Goal: Find specific page/section: Find specific page/section

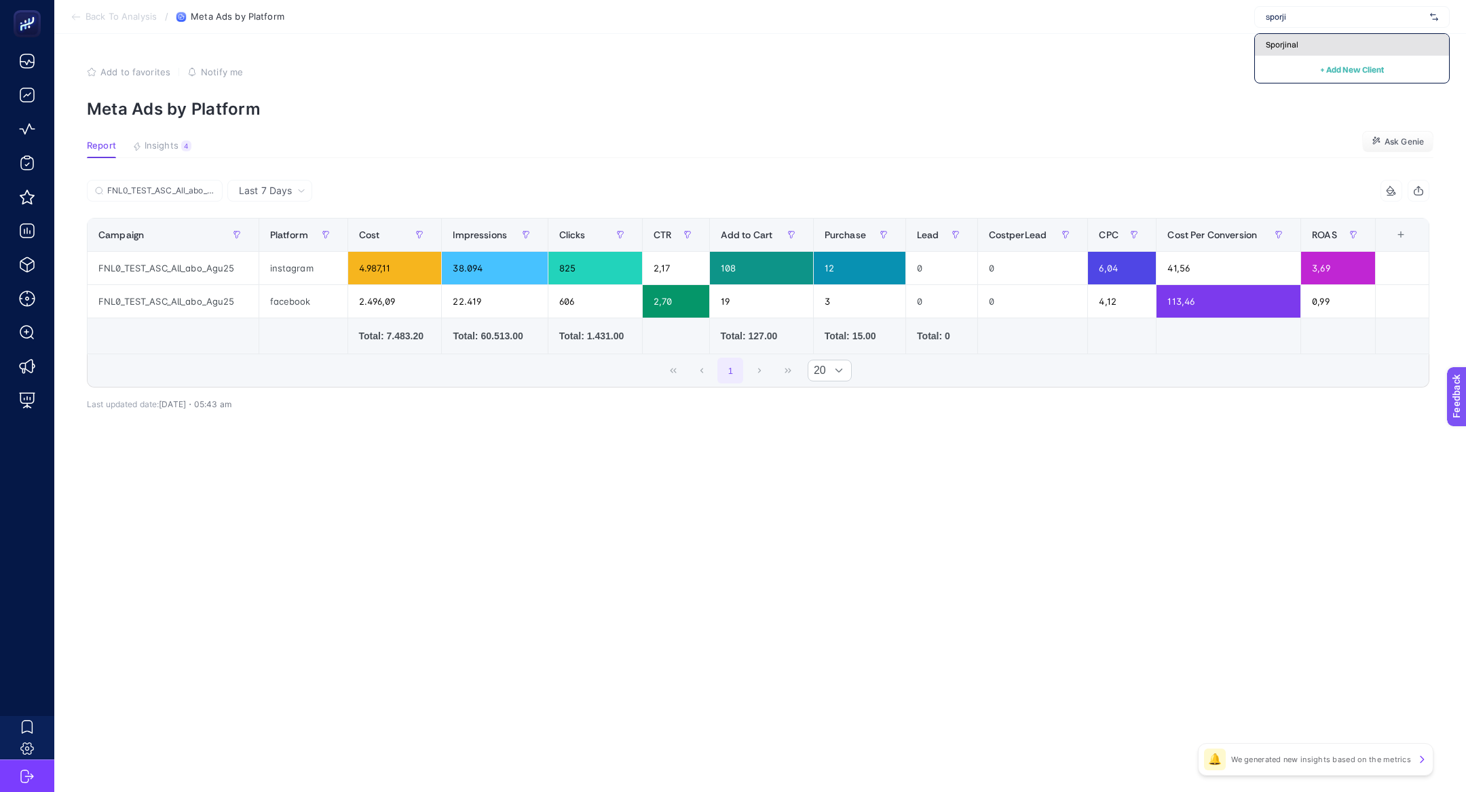
type input "sporji"
click at [1323, 37] on div "Sporjinal" at bounding box center [1352, 45] width 194 height 22
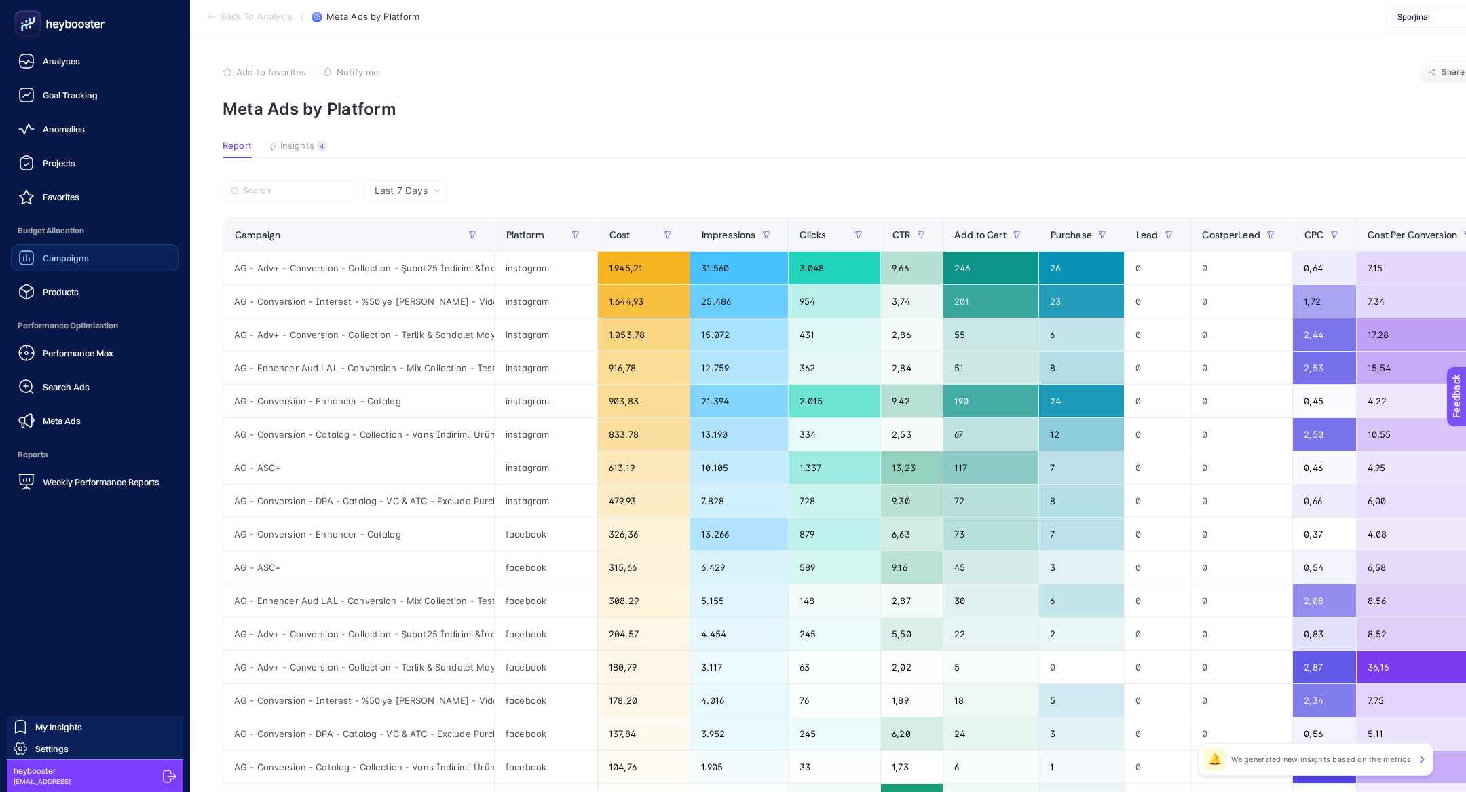
click at [46, 261] on span "Campaigns" at bounding box center [66, 257] width 46 height 11
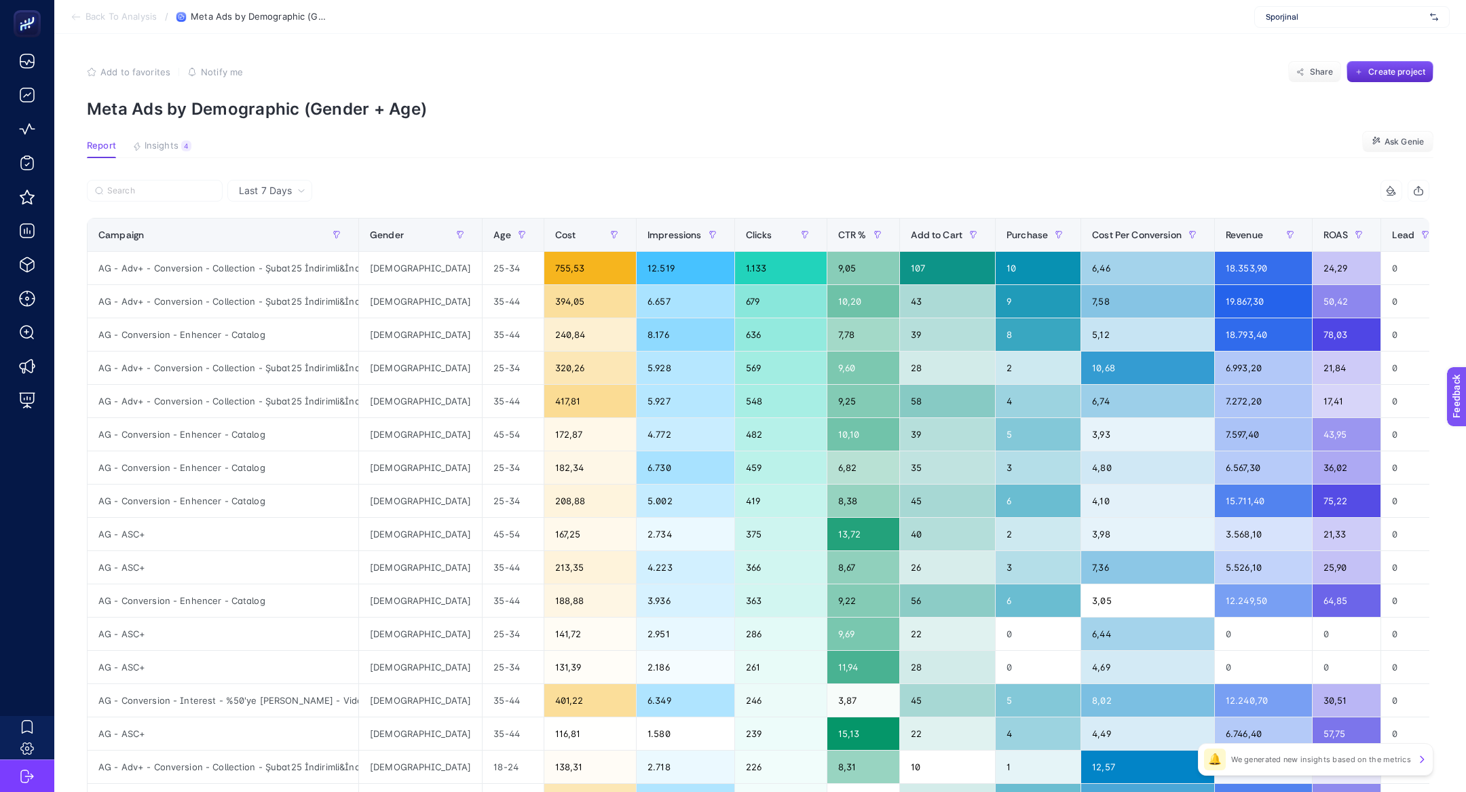
click at [1368, 3] on section "Back To Analysis / Meta Ads by Demographic (Gender + Age) Sporjinal" at bounding box center [759, 17] width 1411 height 34
click at [1368, 26] on div "Sporjinal" at bounding box center [1351, 17] width 195 height 22
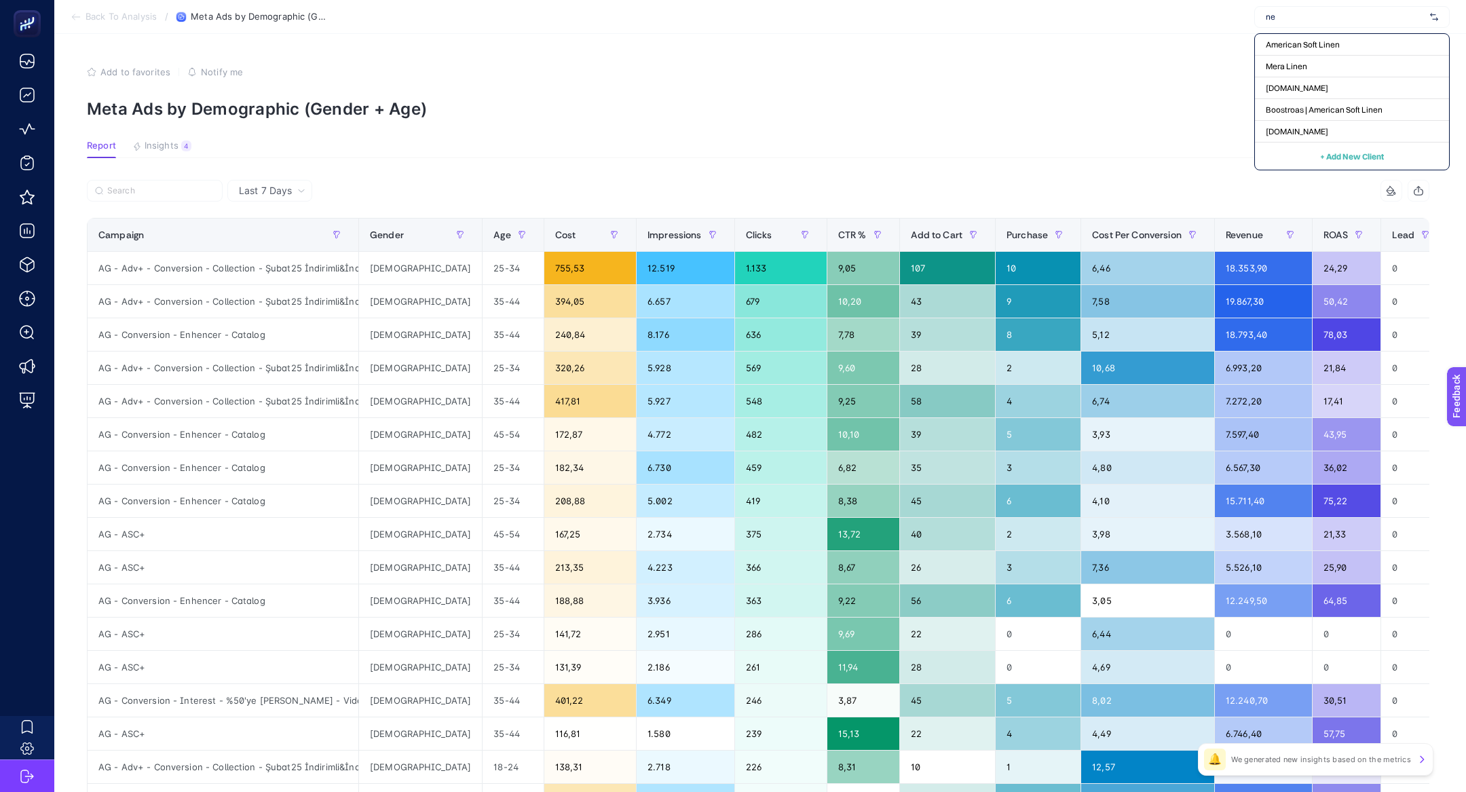
type input "n"
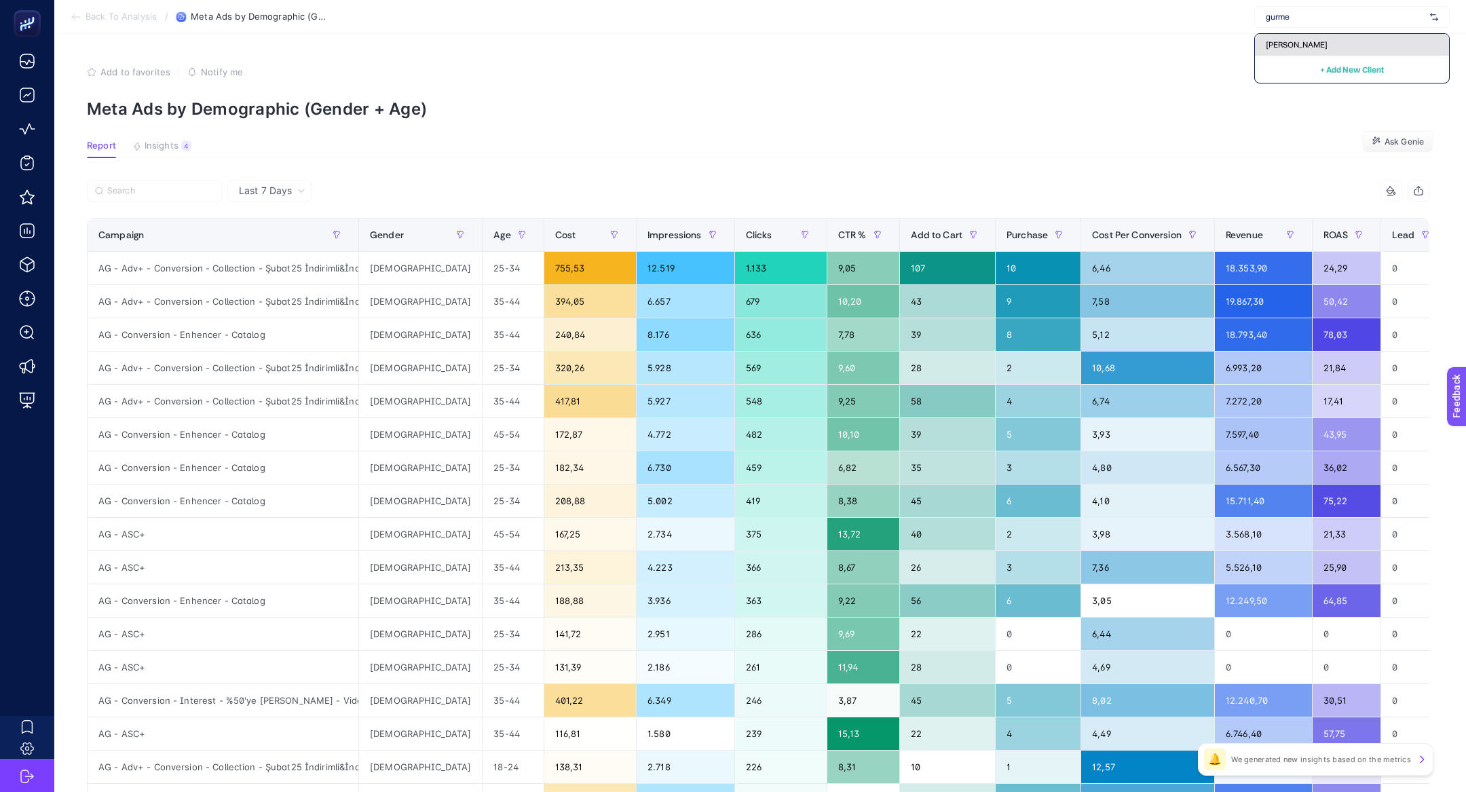
type input "gurme"
click at [1362, 44] on div "[PERSON_NAME]" at bounding box center [1352, 45] width 194 height 22
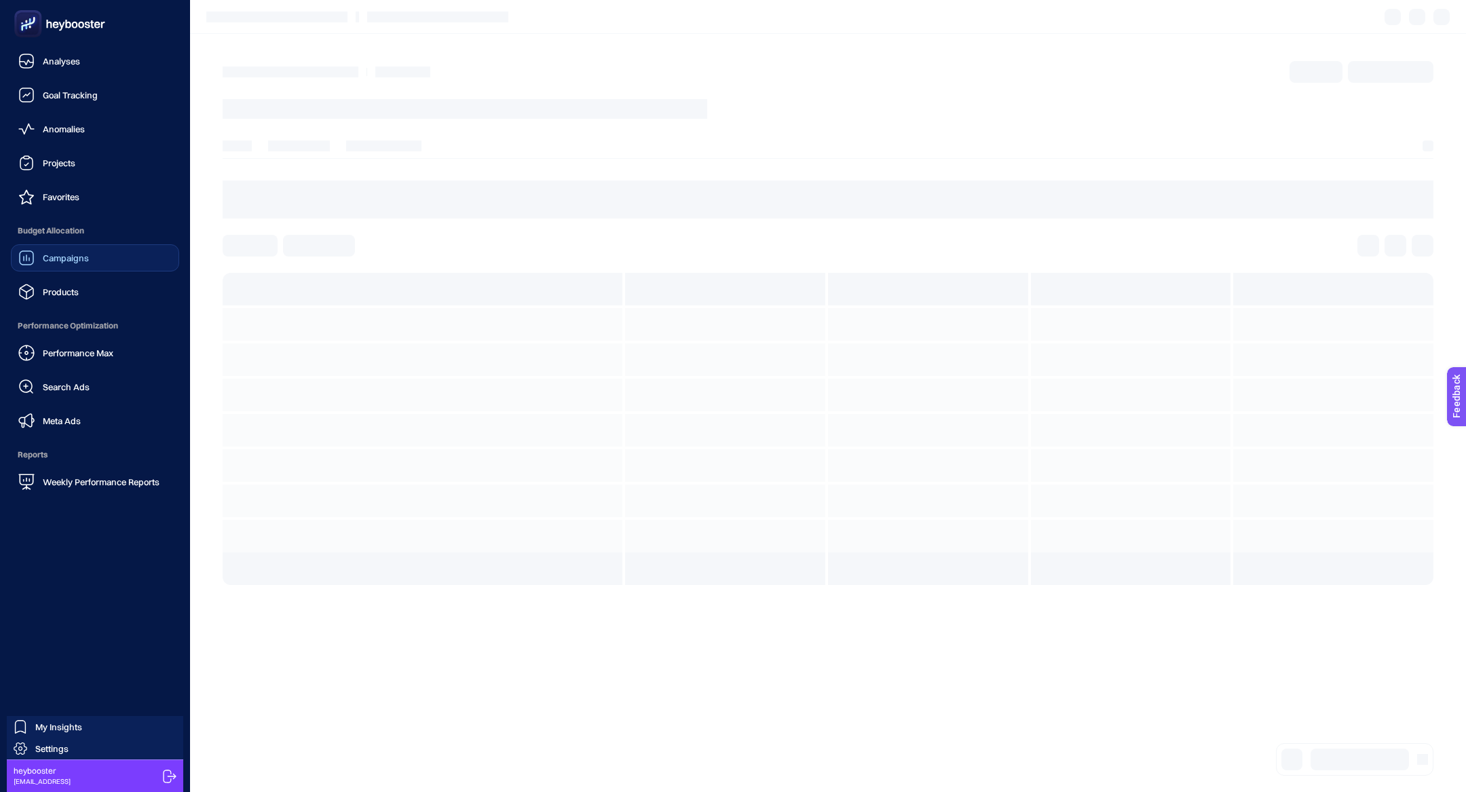
click at [109, 248] on link "Campaigns" at bounding box center [95, 257] width 168 height 27
